Goal: Information Seeking & Learning: Learn about a topic

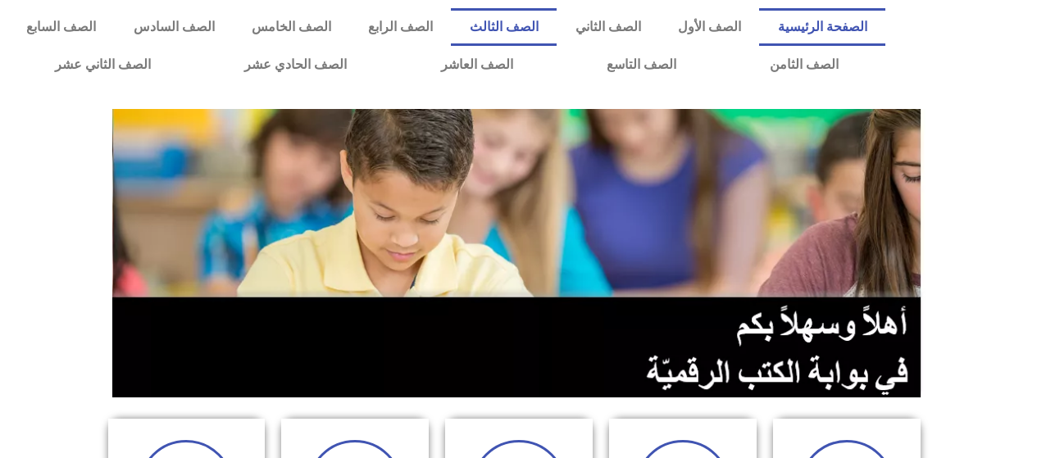
click at [544, 30] on link "الصف الثالث" at bounding box center [504, 27] width 106 height 38
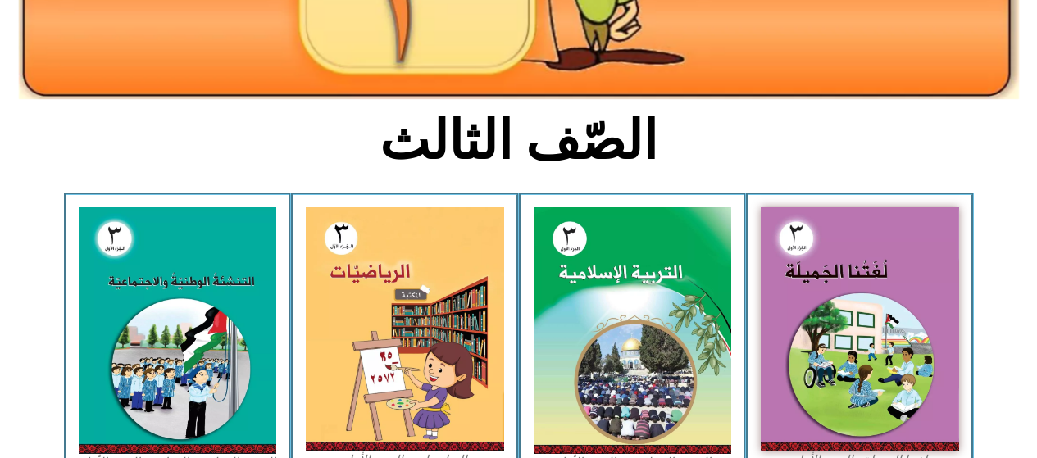
scroll to position [350, 0]
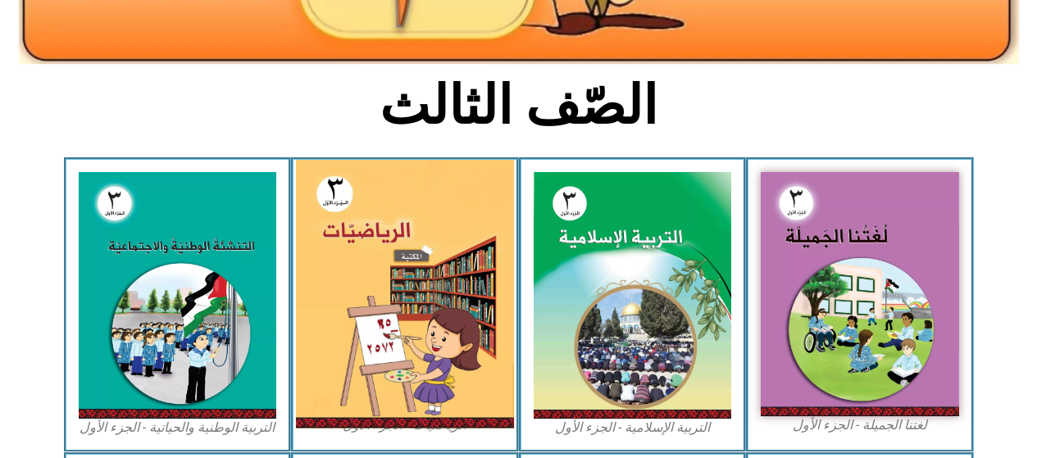
click at [426, 266] on img at bounding box center [405, 294] width 218 height 269
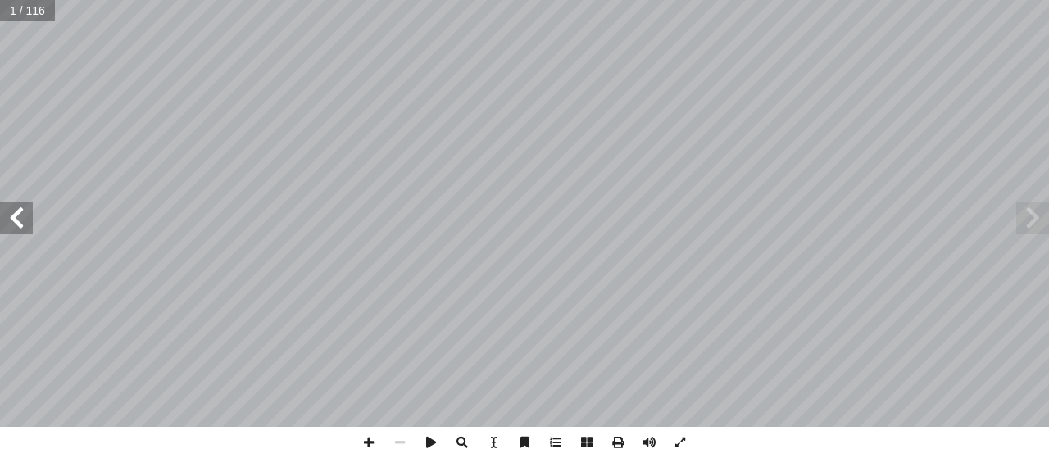
click at [18, 215] on span at bounding box center [16, 218] width 33 height 33
click at [22, 221] on span at bounding box center [16, 218] width 33 height 33
click at [18, 220] on span at bounding box center [16, 218] width 33 height 33
click at [14, 219] on span at bounding box center [16, 218] width 33 height 33
click at [8, 220] on span at bounding box center [16, 218] width 33 height 33
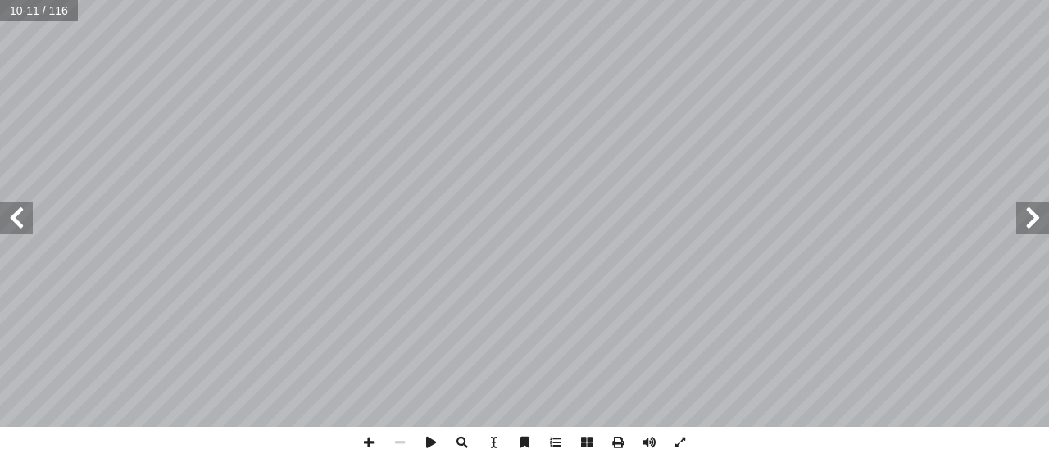
click at [7, 220] on span at bounding box center [16, 218] width 33 height 33
click at [8, 221] on span at bounding box center [16, 218] width 33 height 33
click at [6, 221] on span at bounding box center [16, 218] width 33 height 33
click at [11, 221] on span at bounding box center [16, 218] width 33 height 33
click at [7, 223] on span at bounding box center [16, 218] width 33 height 33
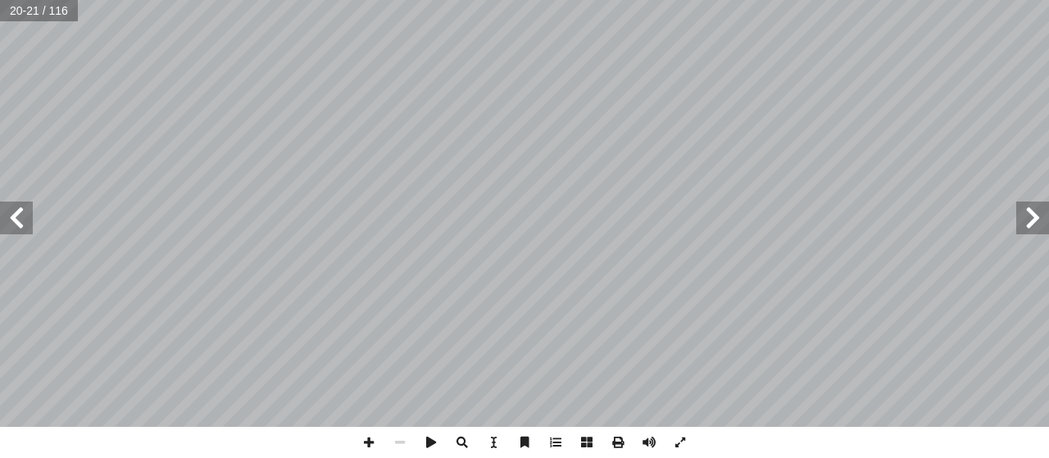
click at [13, 213] on span at bounding box center [16, 218] width 33 height 33
